Goal: Information Seeking & Learning: Learn about a topic

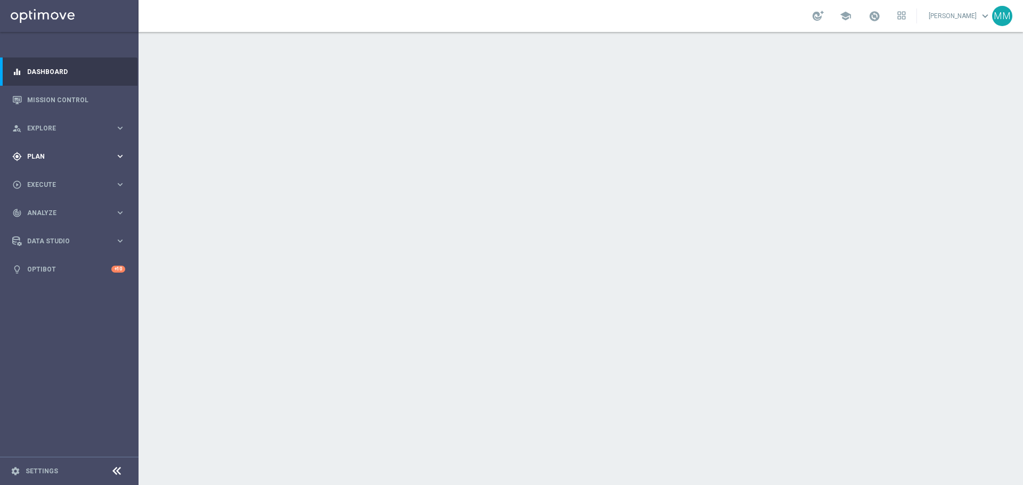
drag, startPoint x: 92, startPoint y: 159, endPoint x: 93, endPoint y: 167, distance: 8.1
click at [93, 167] on div "gps_fixed Plan keyboard_arrow_right" at bounding box center [68, 156] width 137 height 28
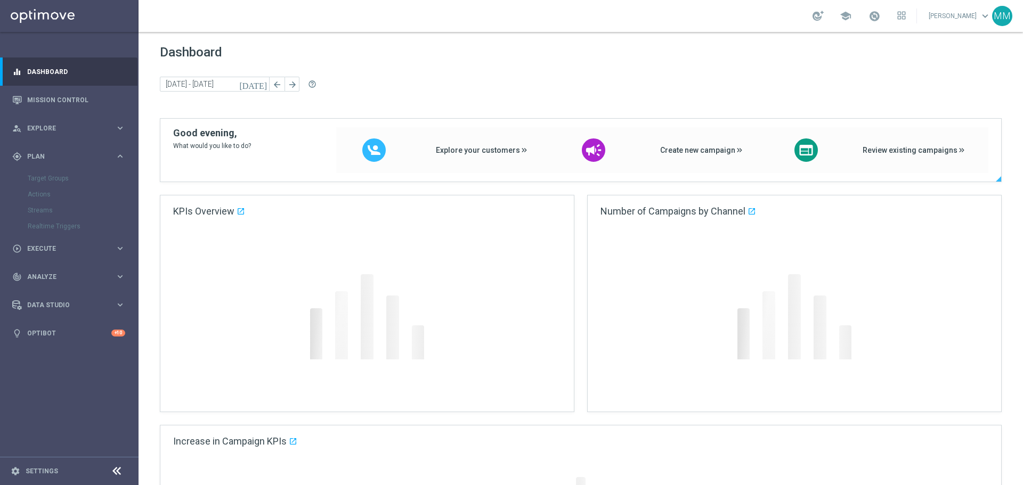
click at [84, 275] on span "Analyze" at bounding box center [71, 277] width 88 height 6
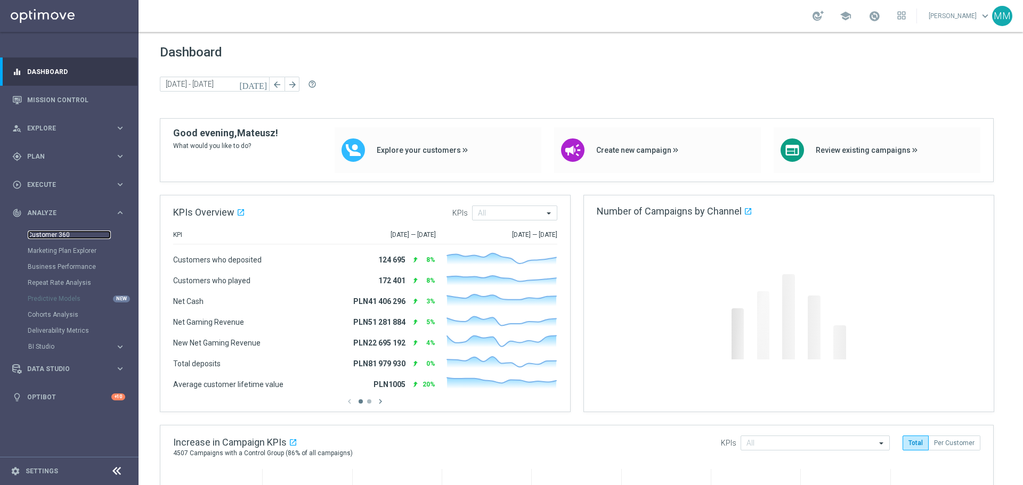
click at [78, 235] on link "Customer 360" at bounding box center [69, 235] width 83 height 9
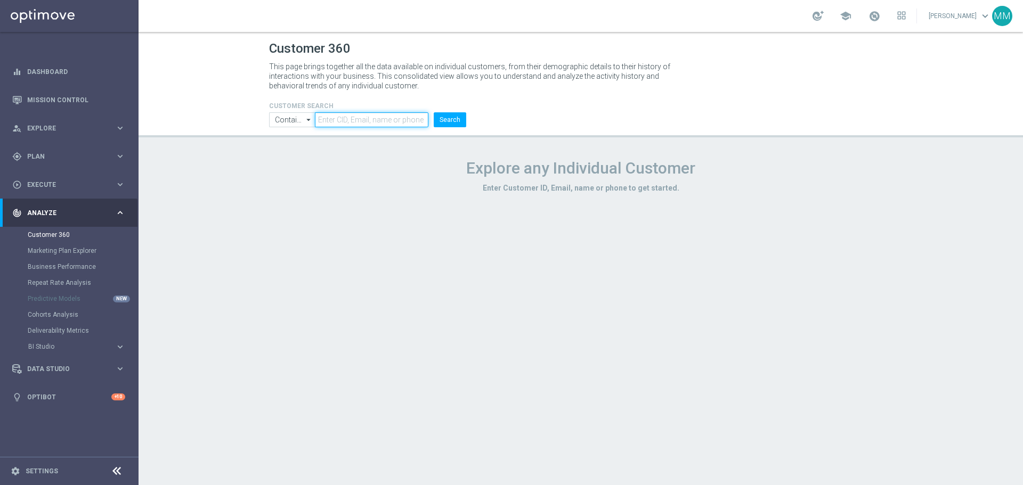
click at [339, 119] on input "text" at bounding box center [371, 119] width 113 height 15
paste input "3356790"
type input "3356790"
click at [467, 120] on li "Search" at bounding box center [450, 119] width 38 height 15
click at [450, 119] on button "Search" at bounding box center [450, 119] width 32 height 15
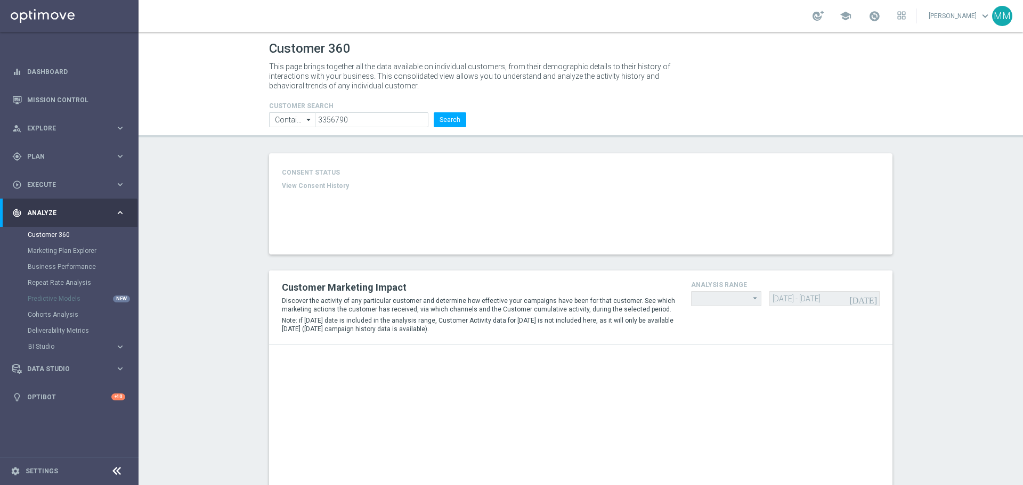
type input "Last 30 days"
type input "Deposit Amount"
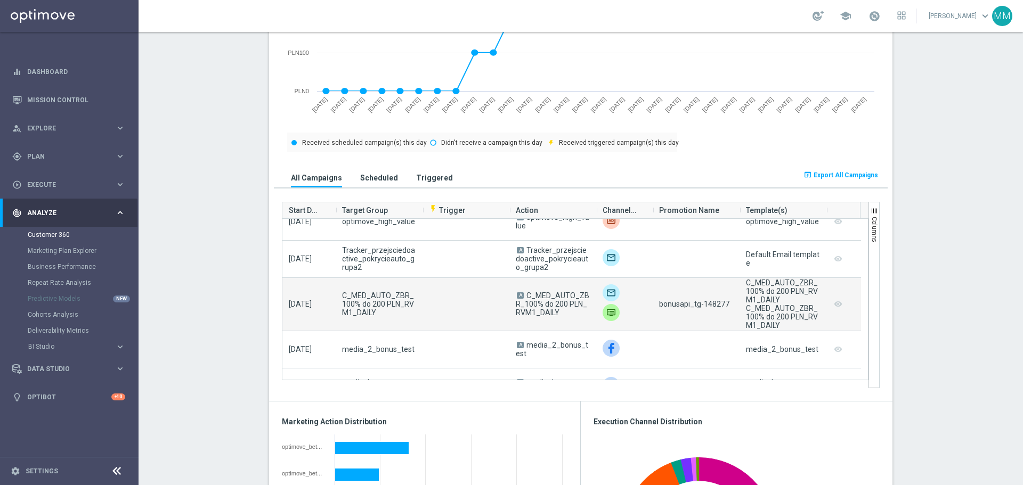
scroll to position [746, 0]
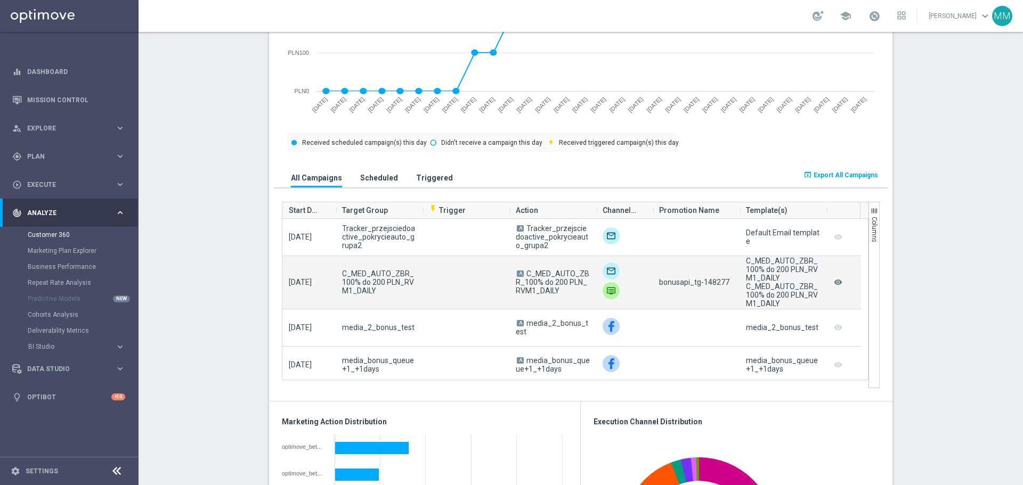
click at [716, 284] on span "bonusapi_tg-148277" at bounding box center [694, 282] width 70 height 9
copy span "148277"
drag, startPoint x: 527, startPoint y: 284, endPoint x: 524, endPoint y: 278, distance: 7.6
click at [524, 278] on div "A C_MED_AUTO_ZBR_100% do 200 PLN_RVM1_DAILY" at bounding box center [552, 282] width 87 height 53
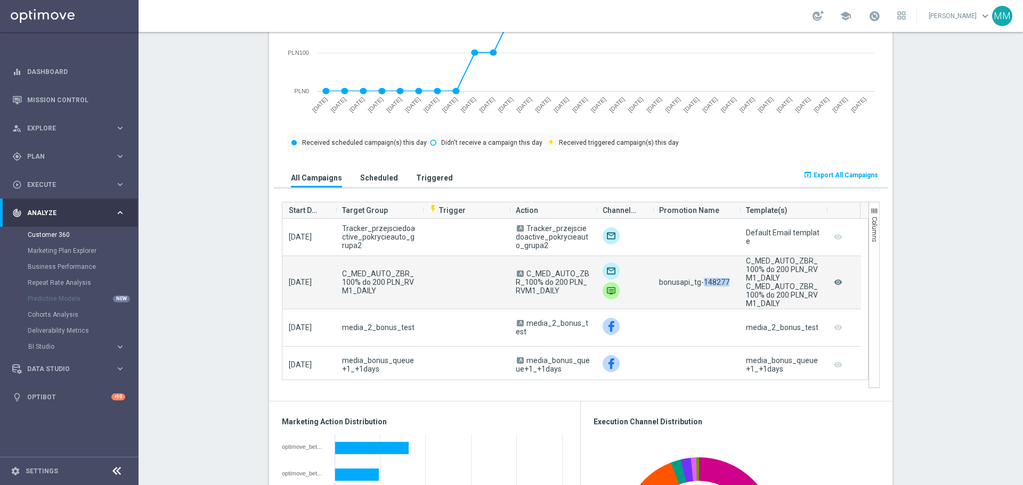
copy span "C_MED_AUTO_ZBR_100% do 200 PLN_RVM1_DAILY"
